Goal: Task Accomplishment & Management: Manage account settings

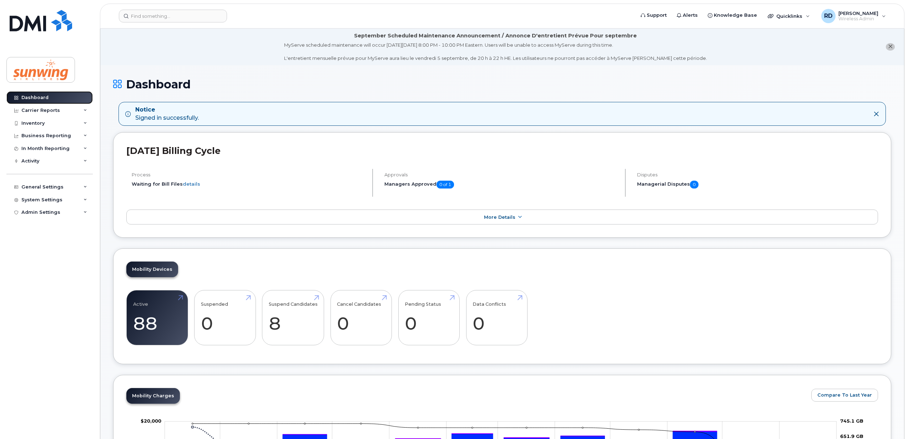
click at [64, 96] on link "Dashboard" at bounding box center [49, 97] width 86 height 13
click at [149, 16] on input at bounding box center [173, 16] width 108 height 13
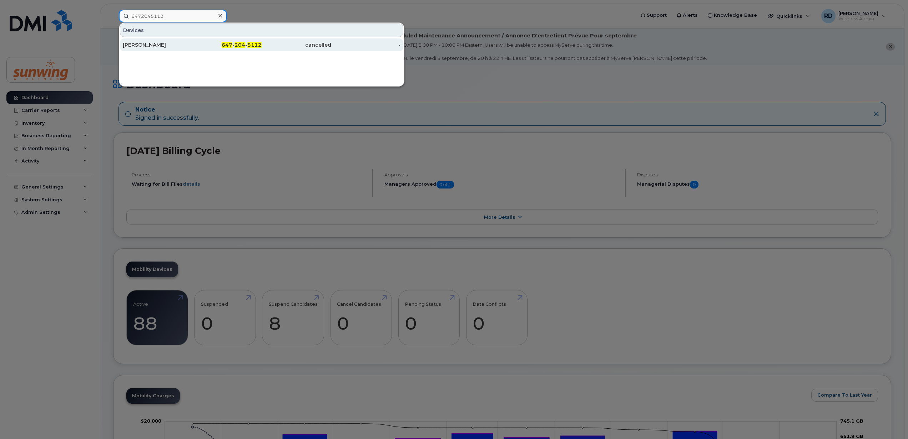
type input "6472045112"
click at [146, 45] on div "[PERSON_NAME]" at bounding box center [158, 44] width 70 height 7
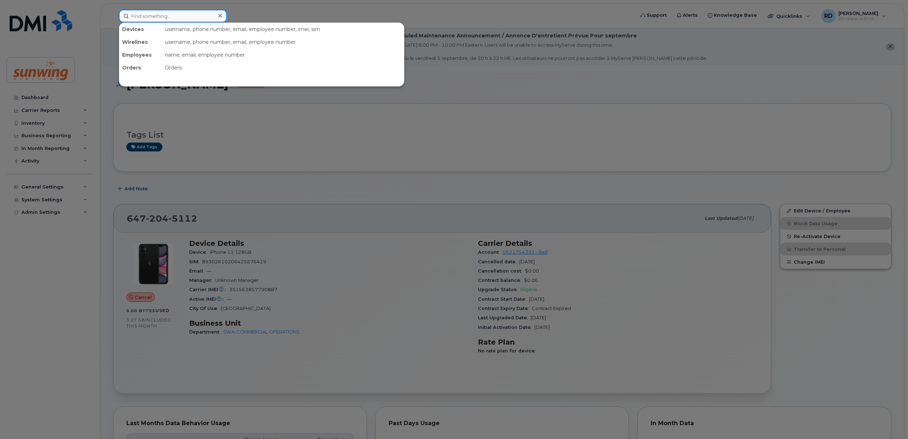
click at [173, 11] on input at bounding box center [173, 16] width 108 height 13
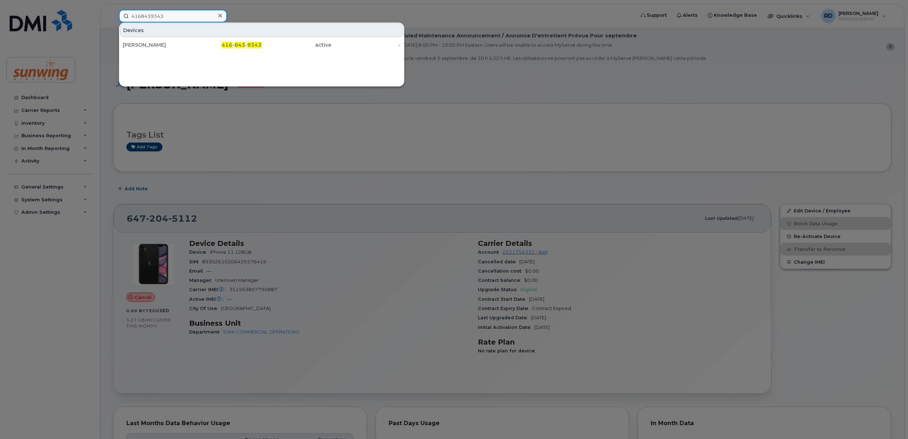
type input "4168439343"
click at [143, 44] on div "[PERSON_NAME]" at bounding box center [158, 44] width 70 height 7
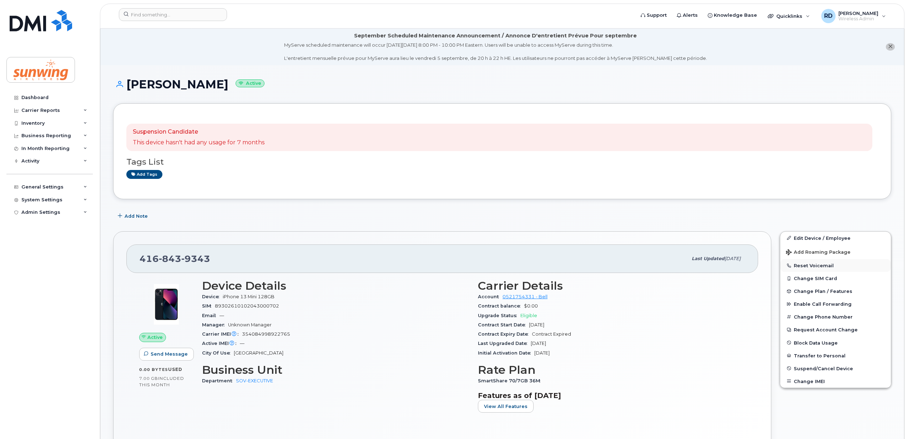
click at [818, 267] on button "Reset Voicemail" at bounding box center [835, 265] width 111 height 13
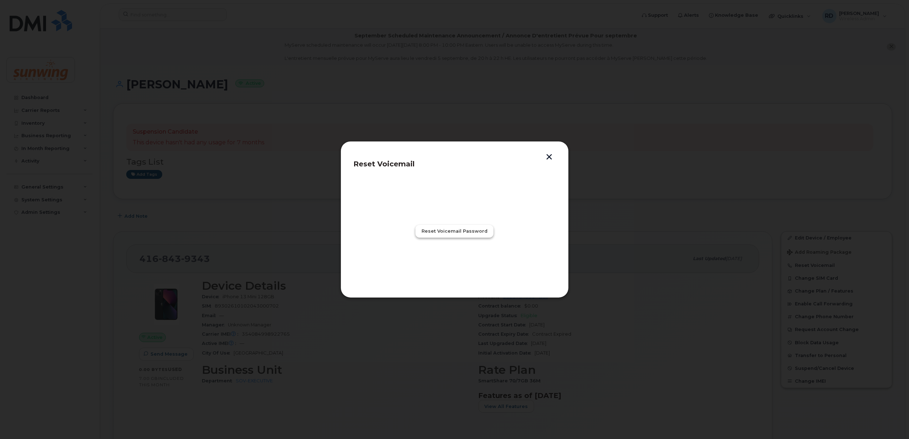
click at [448, 234] on span "Reset Voicemail Password" at bounding box center [455, 231] width 66 height 7
click at [457, 262] on span "Close" at bounding box center [455, 262] width 14 height 7
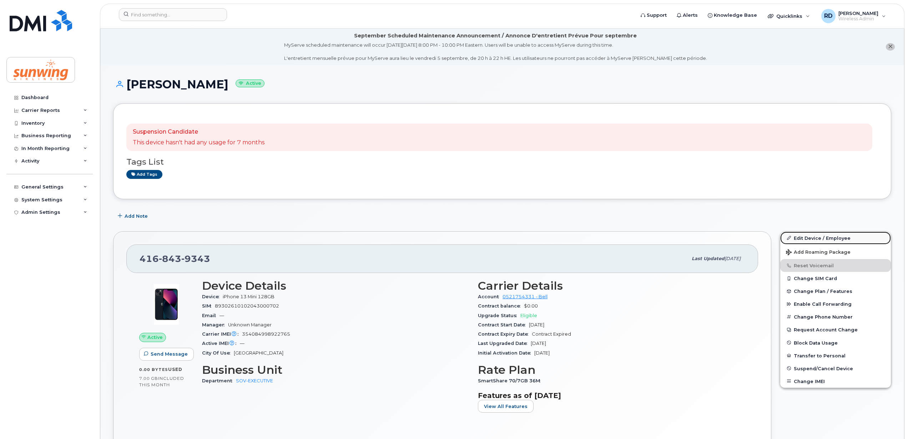
click at [815, 238] on link "Edit Device / Employee" at bounding box center [835, 238] width 111 height 13
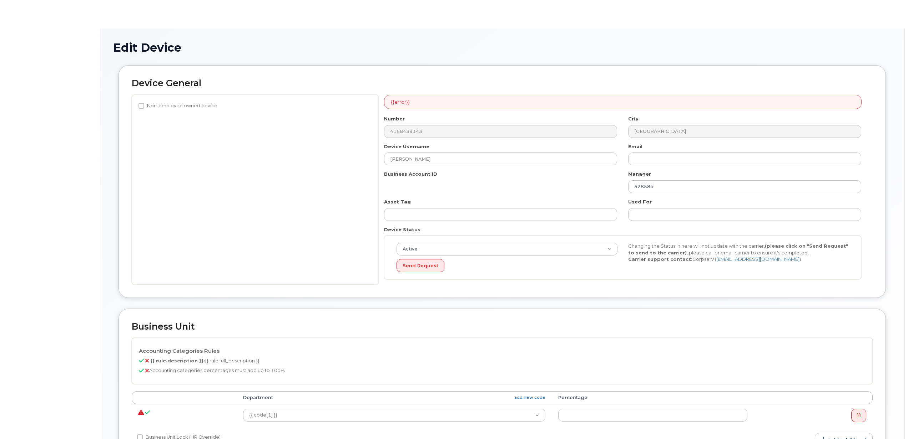
select select "25362"
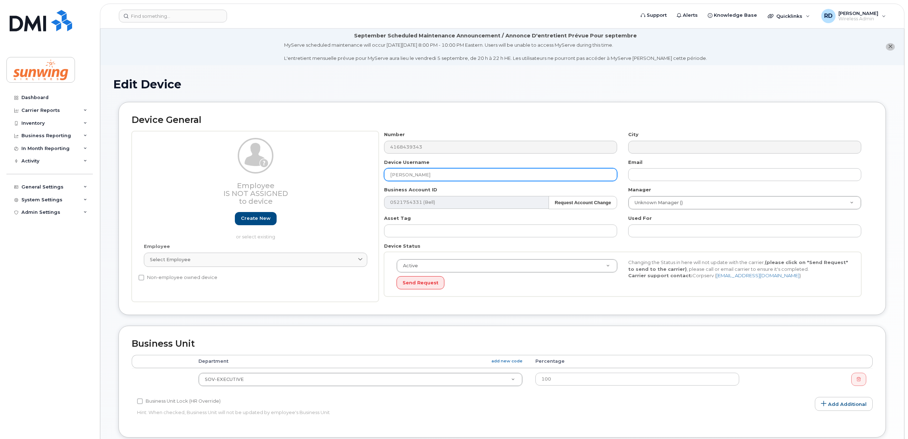
drag, startPoint x: 435, startPoint y: 173, endPoint x: 316, endPoint y: 177, distance: 119.6
click at [316, 177] on div "Employee Is not assigned to device Create new or select existing Employee Selec…" at bounding box center [502, 216] width 741 height 171
type input "[PERSON_NAME]"
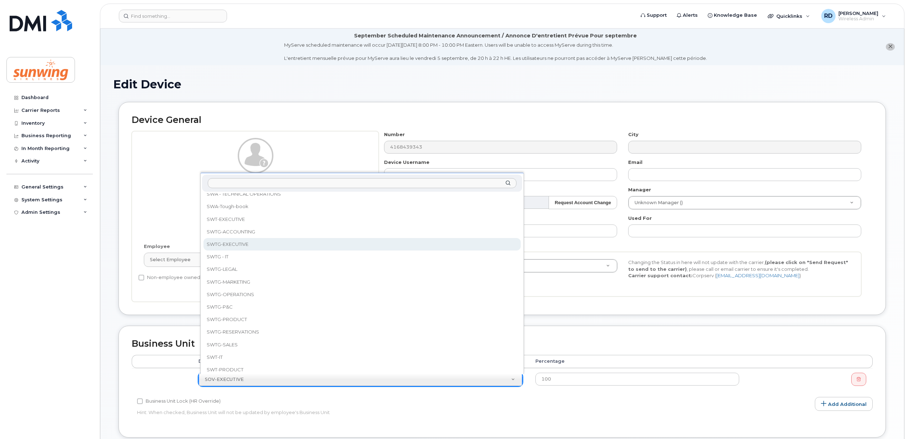
scroll to position [238, 0]
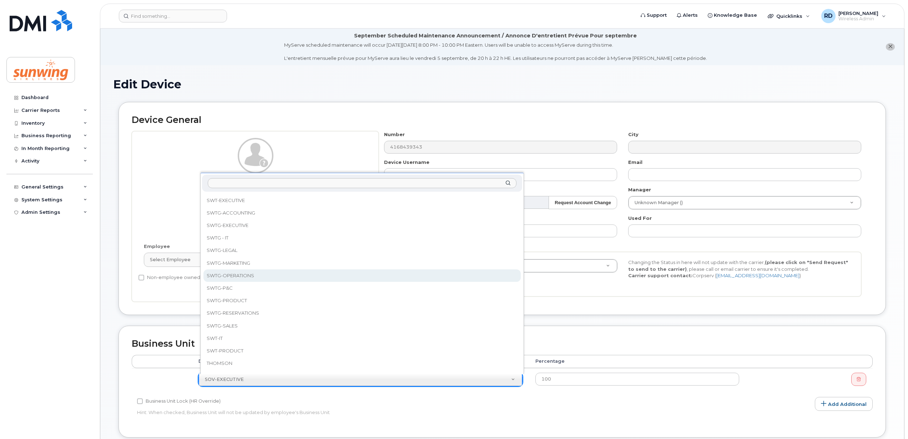
select select "43316"
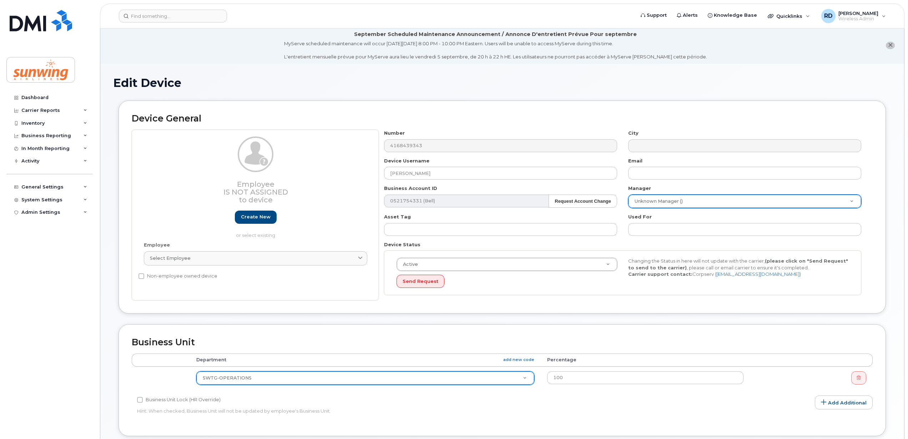
scroll to position [0, 0]
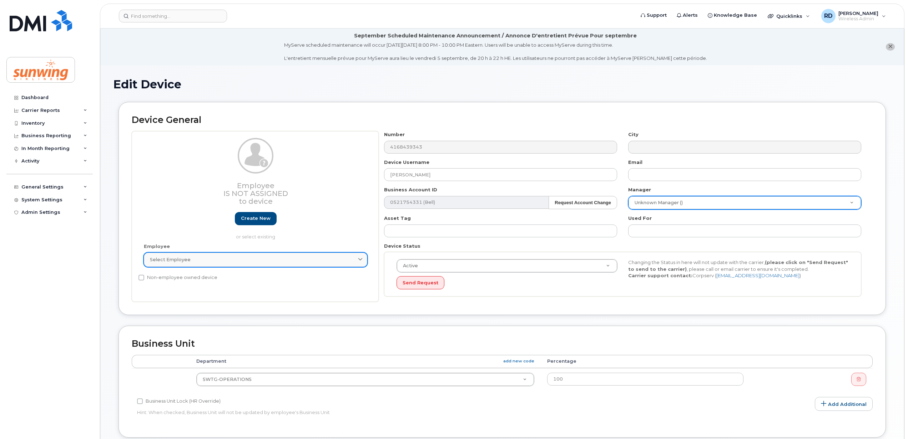
click at [345, 260] on div "Select employee" at bounding box center [255, 259] width 211 height 7
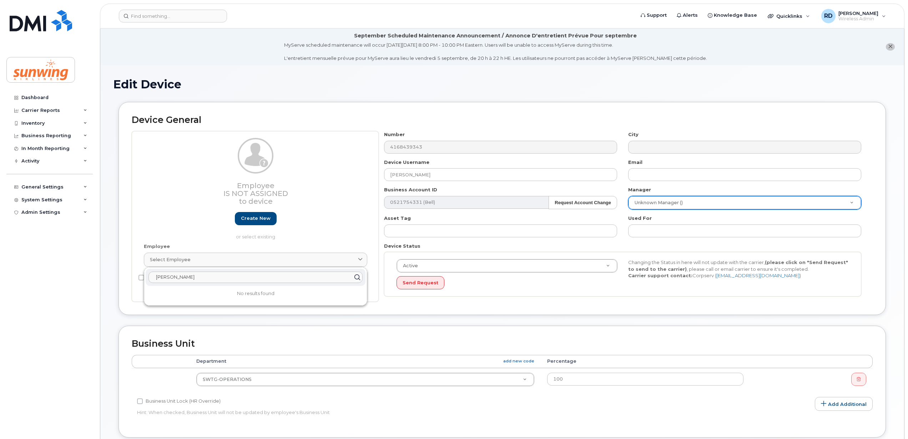
type input "[PERSON_NAME]"
click at [383, 309] on div "Device General Employee Is not assigned to device Create new or select existing…" at bounding box center [501, 208] width 767 height 213
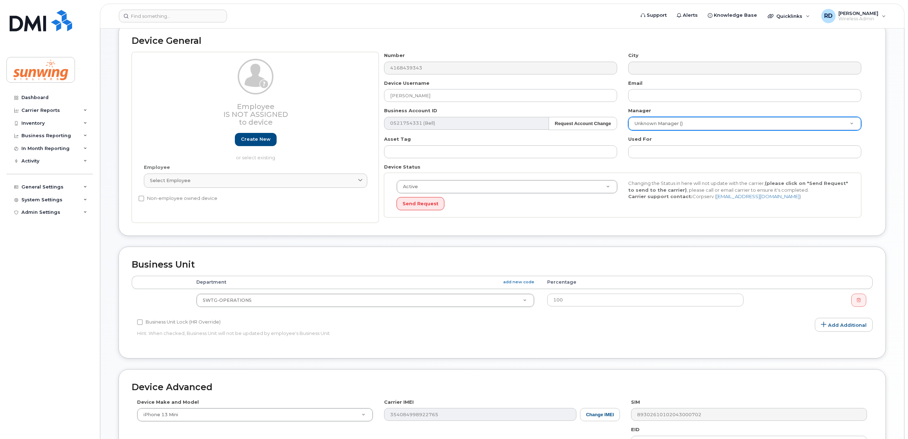
scroll to position [225, 0]
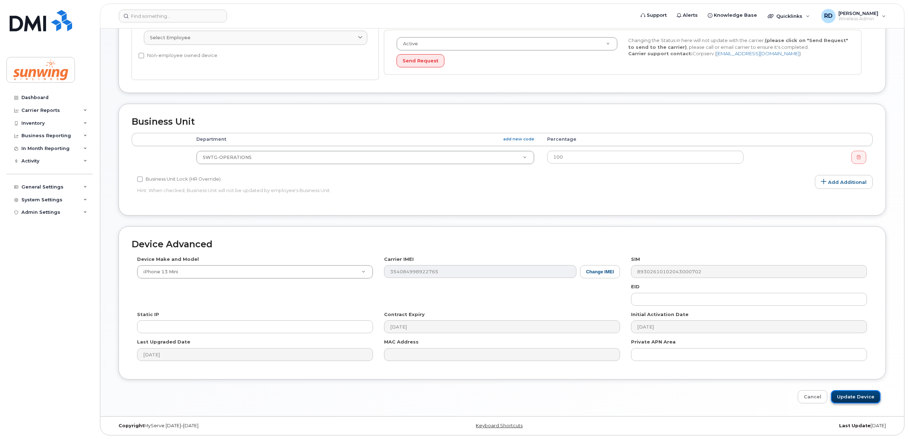
click at [858, 396] on input "Update Device" at bounding box center [855, 397] width 50 height 13
type input "Saving..."
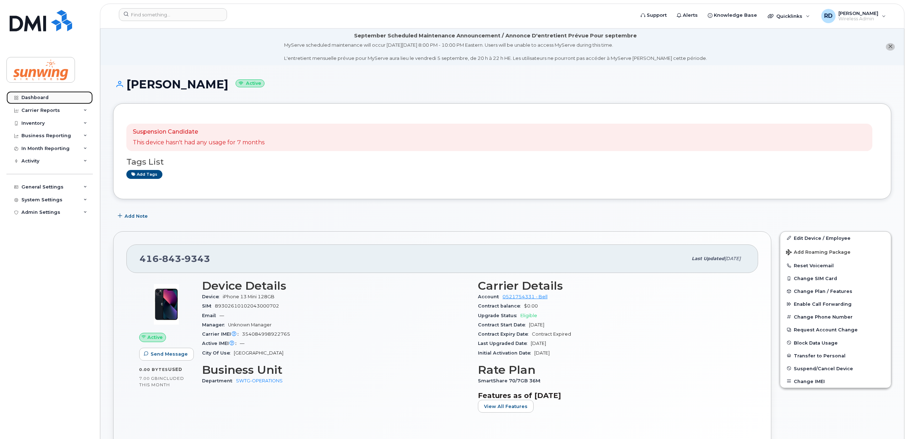
click at [37, 101] on link "Dashboard" at bounding box center [49, 97] width 86 height 13
